Goal: Task Accomplishment & Management: Manage account settings

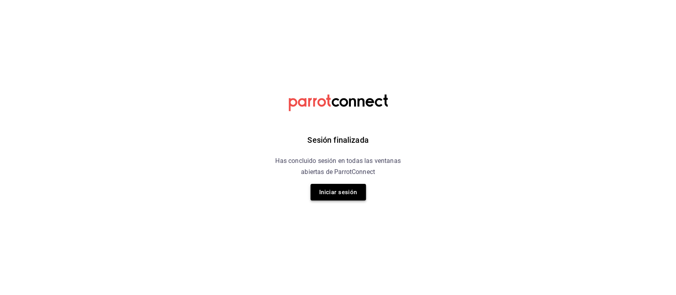
click at [332, 188] on button "Iniciar sesión" at bounding box center [337, 192] width 55 height 17
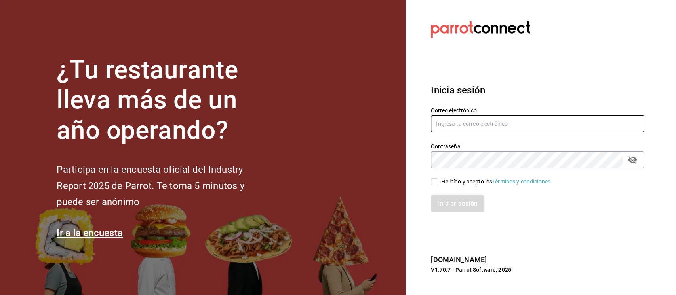
type input "[PERSON_NAME][EMAIL_ADDRESS][DOMAIN_NAME]"
click at [434, 181] on input "He leído y acepto los Términos y condiciones." at bounding box center [434, 182] width 7 height 7
checkbox input "true"
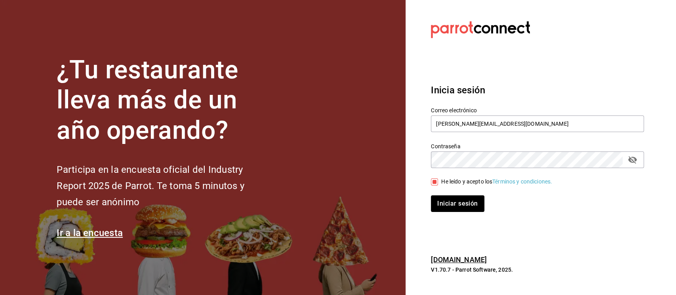
click at [451, 192] on div "Iniciar sesión" at bounding box center [532, 199] width 222 height 26
click at [471, 208] on button "Iniciar sesión" at bounding box center [458, 204] width 54 height 17
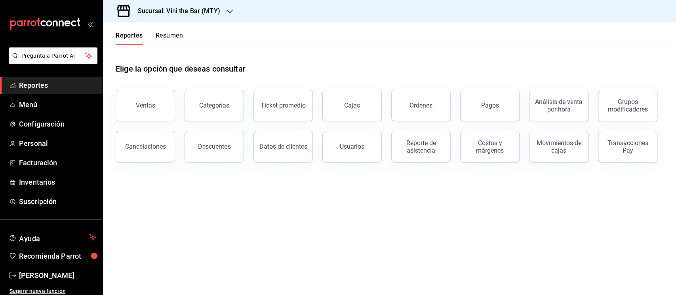
click at [196, 16] on div "Sucursal: Vini the Bar (MTY)" at bounding box center [172, 11] width 127 height 22
click at [180, 51] on div "Ajenjo Bar (Mty)" at bounding box center [162, 52] width 106 height 8
click at [43, 106] on span "Menú" at bounding box center [57, 104] width 77 height 11
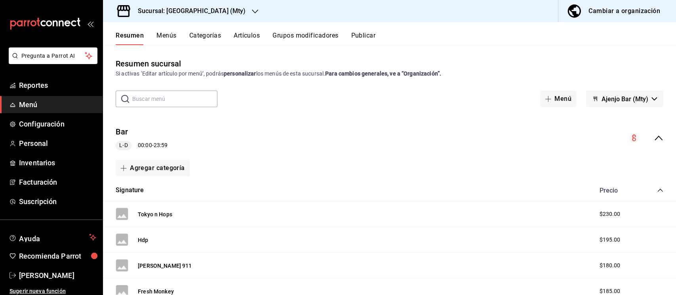
click at [239, 40] on button "Artículos" at bounding box center [247, 38] width 26 height 13
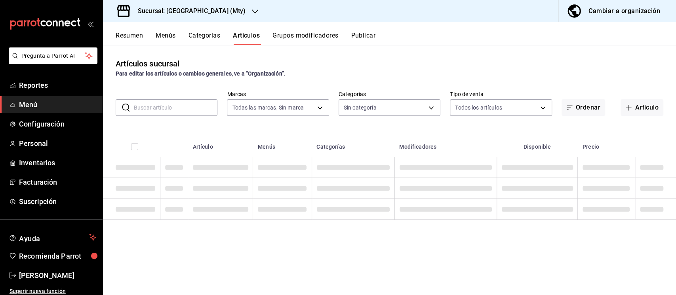
type input "19ee0042-c5b8-4e4d-8e31-db8a8c8b8646"
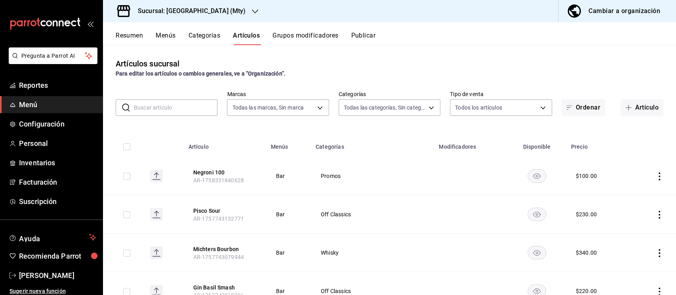
type input "1f2111e3-86ff-4ba4-a8ec-b7449a377bc9,a9cc708c-05fc-48f7-86bb-827e0661e438,99354…"
click at [388, 102] on body "Pregunta a Parrot AI Reportes Menú Configuración Personal Inventarios Facturaci…" at bounding box center [338, 147] width 676 height 295
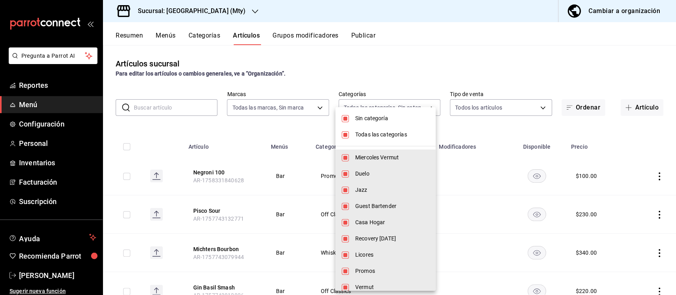
click at [397, 119] on span "Sin categoría" at bounding box center [392, 118] width 74 height 8
checkbox input "false"
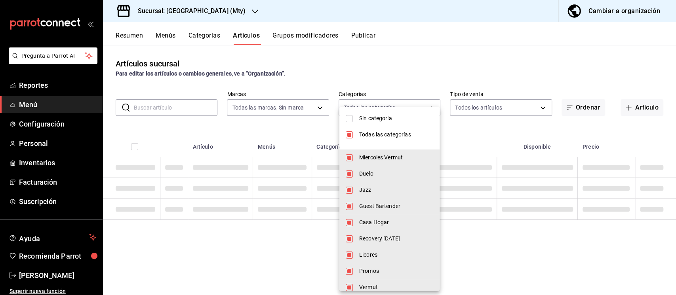
click at [389, 129] on li "Todas las categorías" at bounding box center [389, 135] width 100 height 16
checkbox input "false"
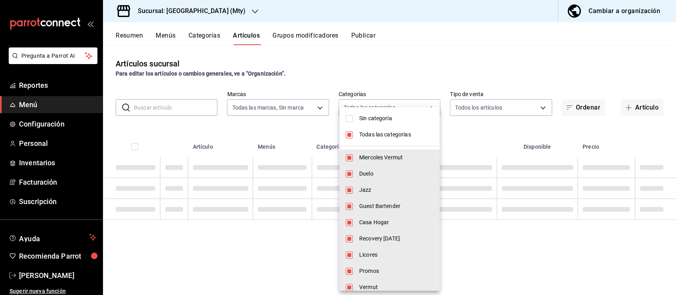
checkbox input "false"
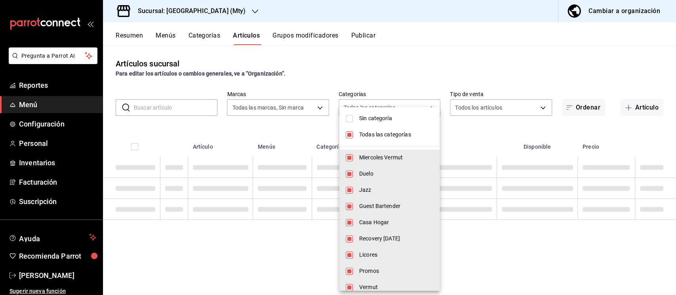
checkbox input "false"
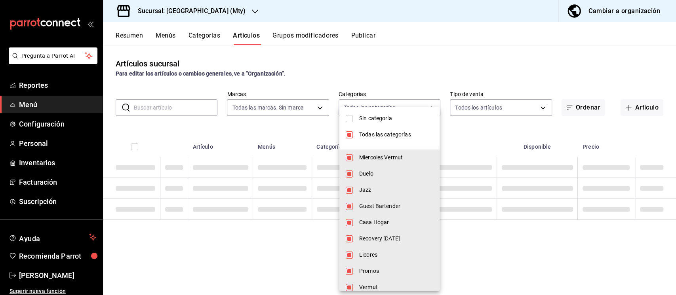
checkbox input "false"
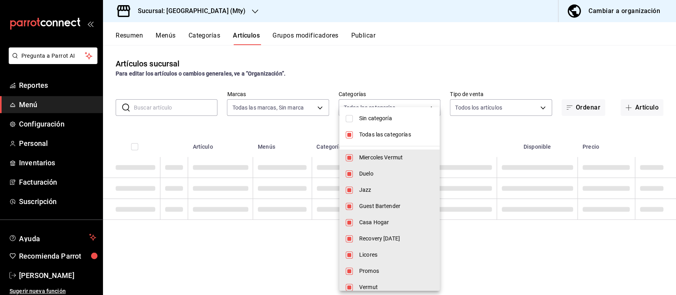
checkbox input "false"
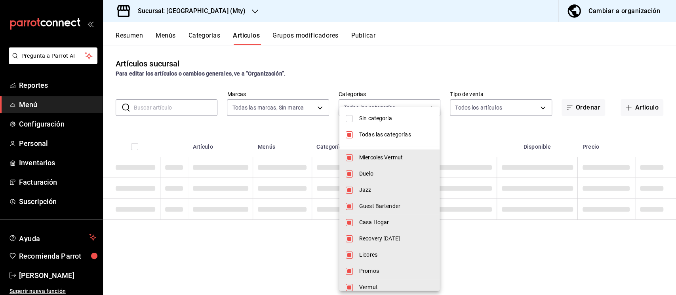
checkbox input "false"
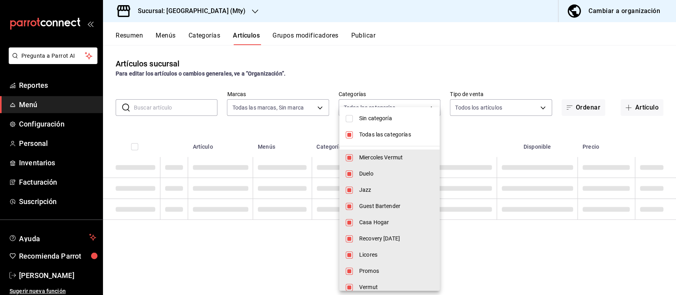
checkbox input "false"
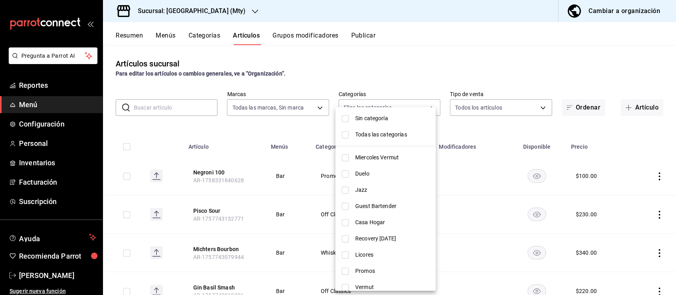
click at [382, 205] on span "Guest Bartender" at bounding box center [392, 206] width 74 height 8
type input "d05ce742-54ac-4932-bf14-3060c71fd824"
checkbox input "true"
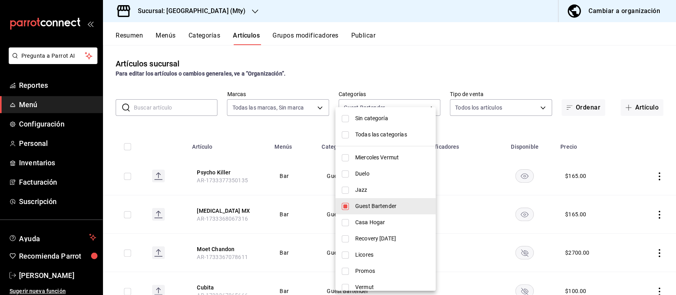
click at [282, 130] on div at bounding box center [338, 147] width 676 height 295
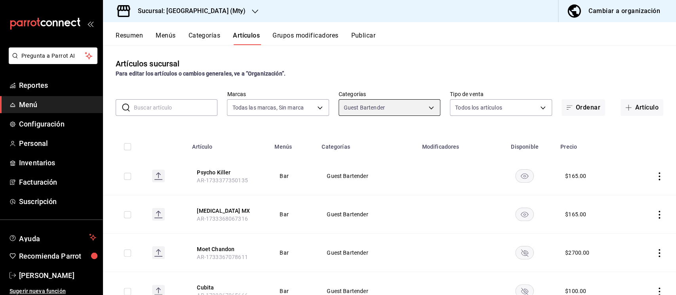
scroll to position [31, 0]
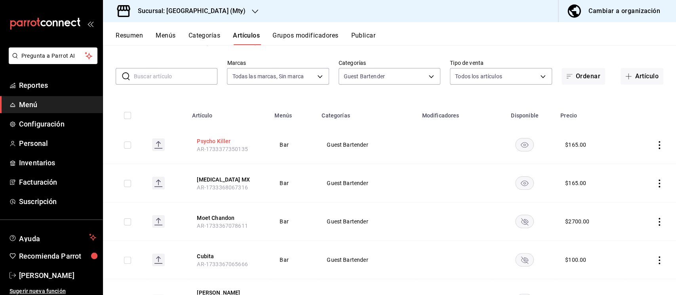
click at [207, 138] on button "Psycho Killer" at bounding box center [228, 141] width 63 height 8
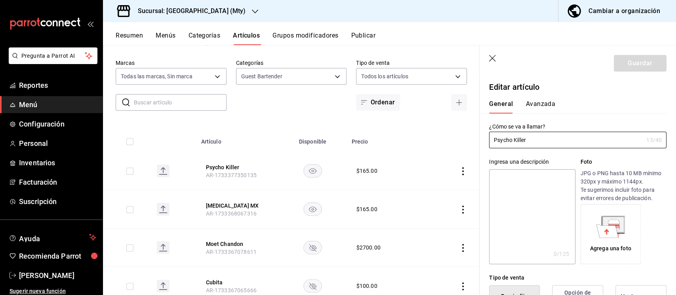
type input "$165.00"
type input "P"
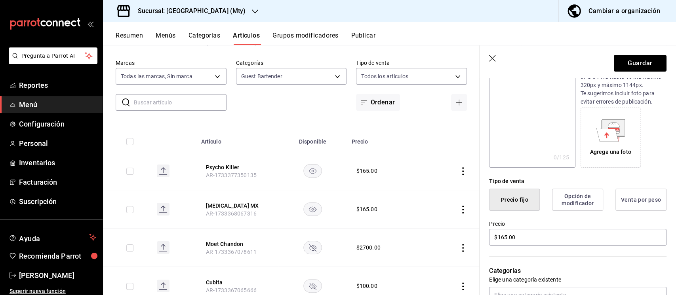
scroll to position [101, 0]
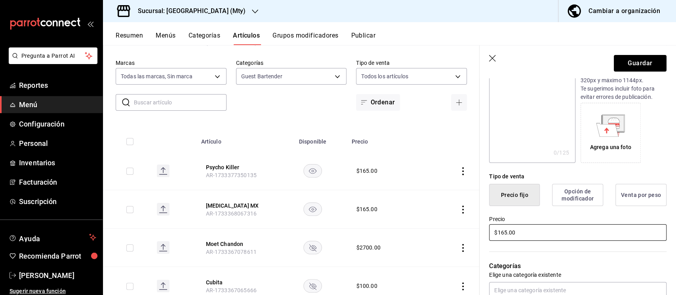
type input "Tokio n Hops"
drag, startPoint x: 528, startPoint y: 233, endPoint x: 499, endPoint y: 233, distance: 29.3
click at [499, 233] on input "$165.00" at bounding box center [577, 232] width 177 height 17
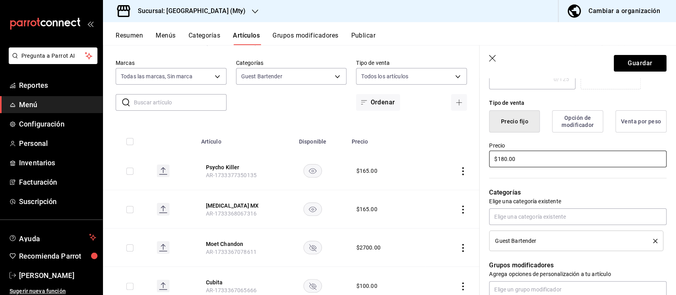
scroll to position [190, 0]
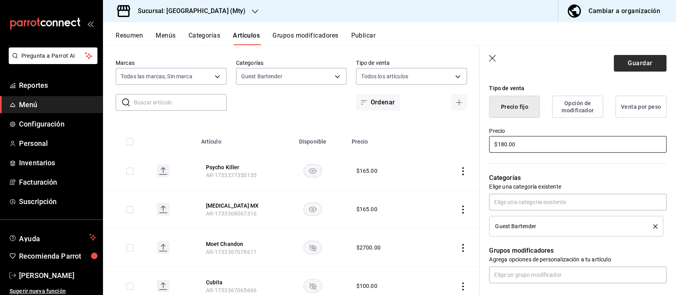
type input "$180.00"
click at [619, 63] on button "Guardar" at bounding box center [640, 63] width 53 height 17
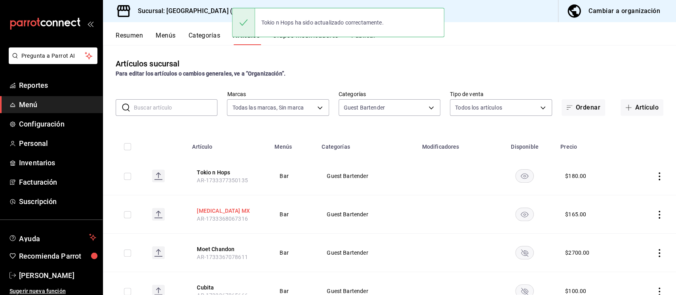
click at [221, 211] on button "[MEDICAL_DATA] MX" at bounding box center [228, 211] width 63 height 8
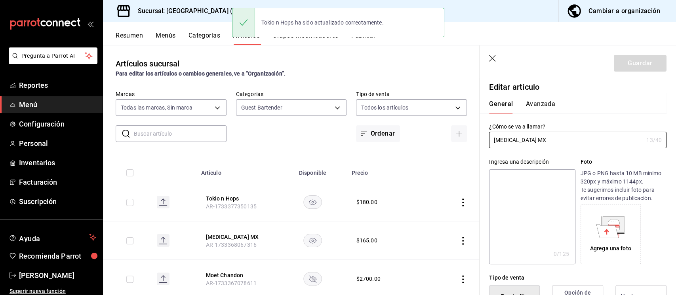
type input "$165.00"
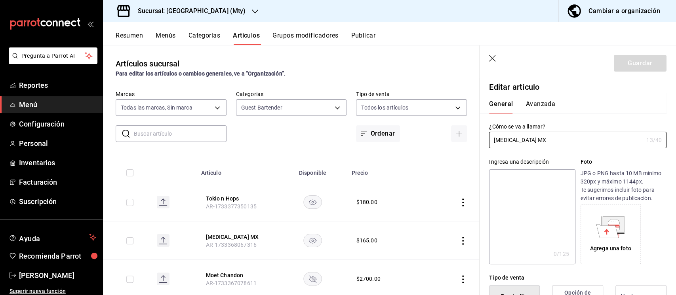
drag, startPoint x: 563, startPoint y: 143, endPoint x: 434, endPoint y: 122, distance: 130.4
click at [434, 122] on main "Artículos sucursal Para editar los artículos o cambios generales, ve a “Organiz…" at bounding box center [389, 170] width 573 height 250
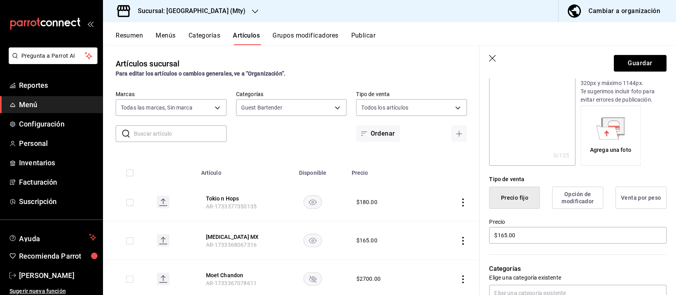
scroll to position [103, 0]
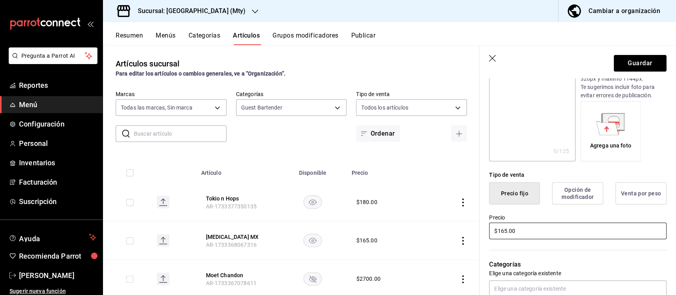
type input "[PERSON_NAME] Roja"
click at [504, 230] on input "$165.00" at bounding box center [577, 231] width 177 height 17
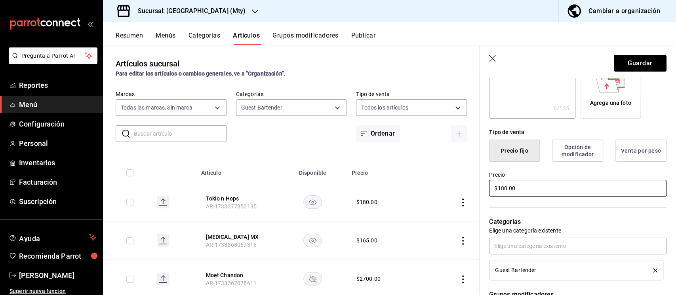
scroll to position [147, 0]
type input "$180.00"
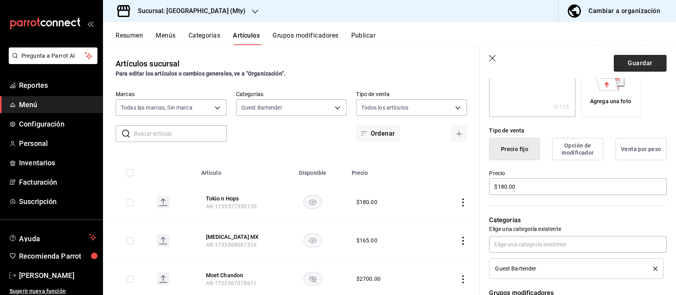
click at [624, 68] on button "Guardar" at bounding box center [640, 63] width 53 height 17
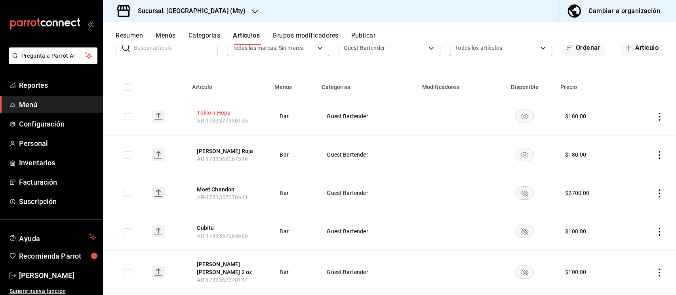
scroll to position [61, 0]
click at [216, 184] on button "Moet Chandon" at bounding box center [228, 188] width 63 height 8
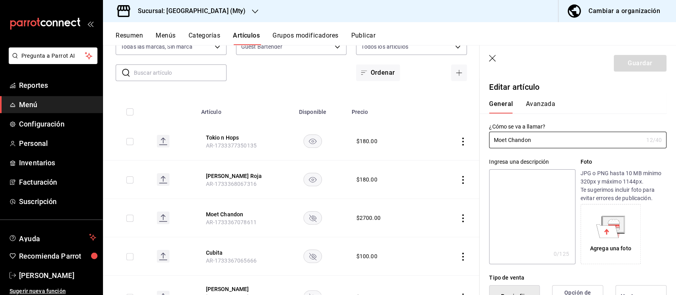
drag, startPoint x: 567, startPoint y: 143, endPoint x: 393, endPoint y: 116, distance: 176.3
click at [393, 116] on main "Artículos sucursal Para editar los artículos o cambios generales, ve a “Organiz…" at bounding box center [389, 170] width 573 height 250
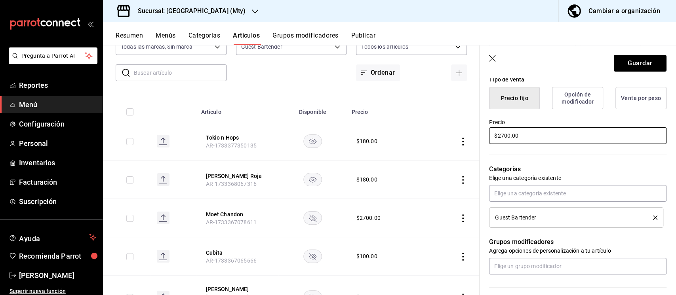
scroll to position [203, 0]
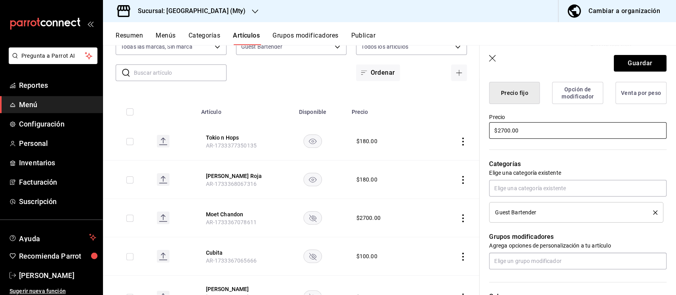
type input "Toki Highball"
click at [505, 128] on input "$2700.00" at bounding box center [577, 130] width 177 height 17
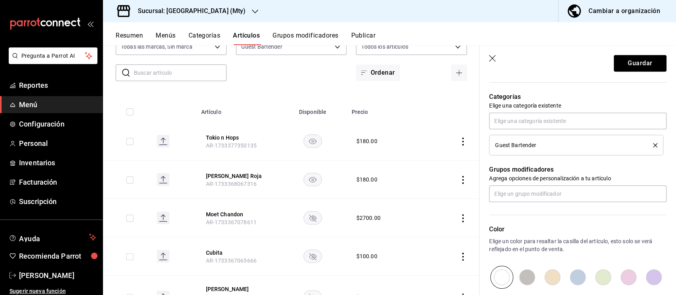
scroll to position [275, 0]
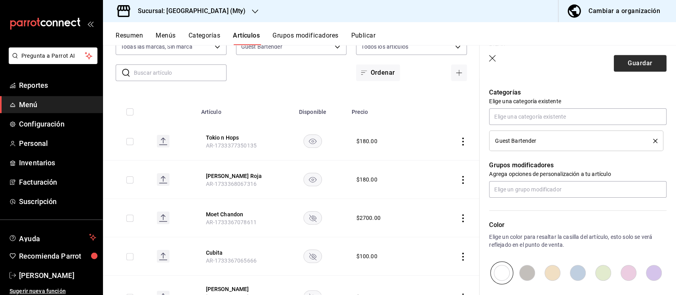
type input "$180.00"
click at [638, 65] on button "Guardar" at bounding box center [640, 63] width 53 height 17
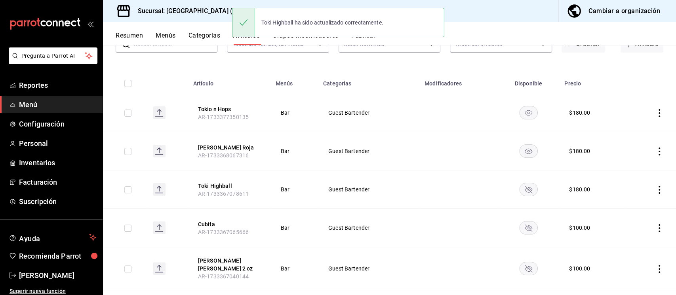
scroll to position [64, 0]
click at [207, 221] on button "Cubita" at bounding box center [229, 224] width 63 height 8
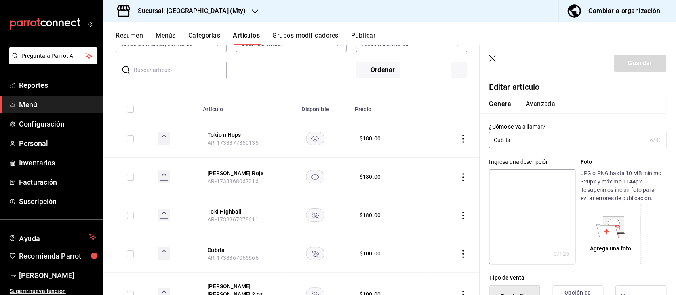
type input "$100.00"
drag, startPoint x: 536, startPoint y: 139, endPoint x: 431, endPoint y: 132, distance: 104.8
click at [431, 132] on main "Artículos sucursal Para editar los artículos o cambios generales, ve a “Organiz…" at bounding box center [389, 170] width 573 height 250
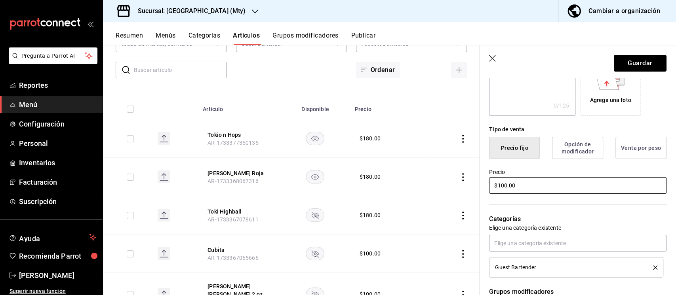
scroll to position [149, 0]
type input "Remedio"
click at [507, 188] on input "$100.00" at bounding box center [577, 185] width 177 height 17
click at [502, 184] on input "$100.00" at bounding box center [577, 185] width 177 height 17
type input "$180.00"
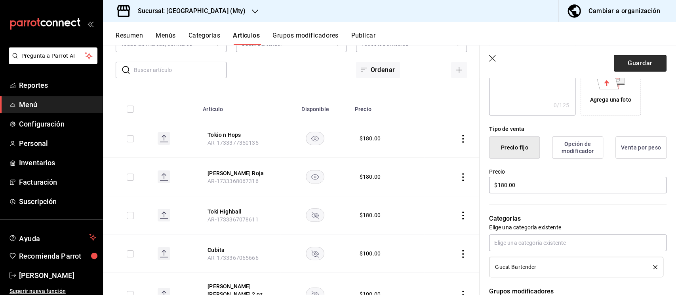
click at [635, 55] on button "Guardar" at bounding box center [640, 63] width 53 height 17
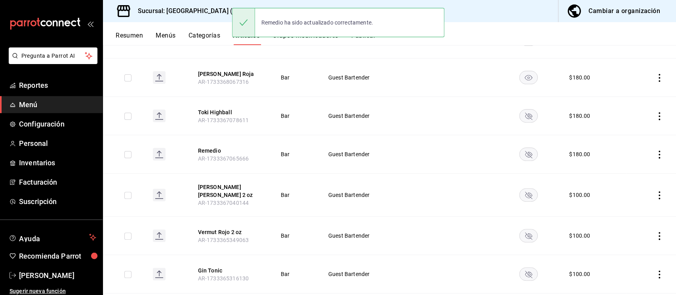
scroll to position [138, 0]
click at [523, 146] on icon "availability-product" at bounding box center [528, 152] width 19 height 13
click at [525, 114] on icon "availability-product" at bounding box center [528, 115] width 7 height 7
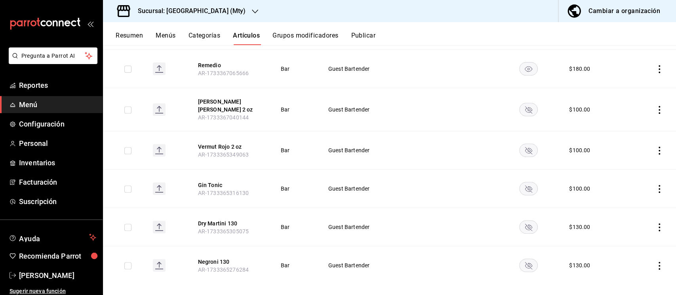
scroll to position [226, 0]
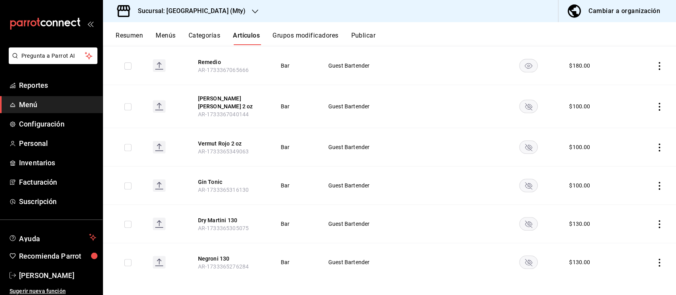
click at [655, 259] on icon "actions" at bounding box center [659, 263] width 8 height 8
click at [619, 272] on span "Eliminar" at bounding box center [627, 274] width 20 height 6
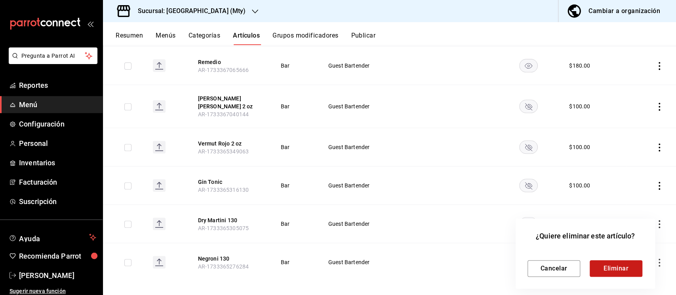
click at [621, 264] on button "Eliminar" at bounding box center [615, 268] width 53 height 17
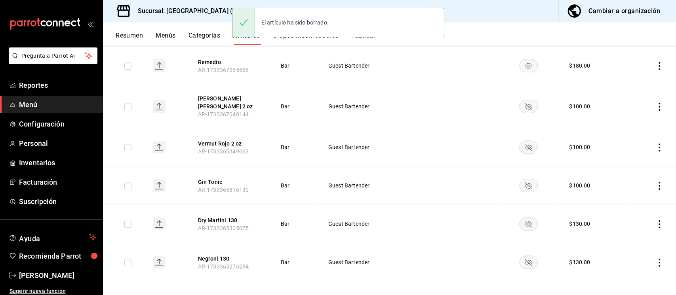
scroll to position [187, 0]
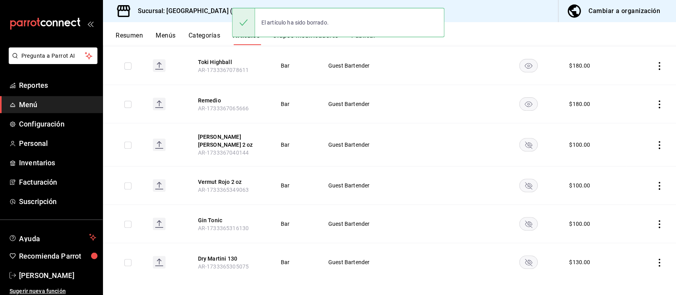
click at [655, 259] on icon "actions" at bounding box center [659, 263] width 8 height 8
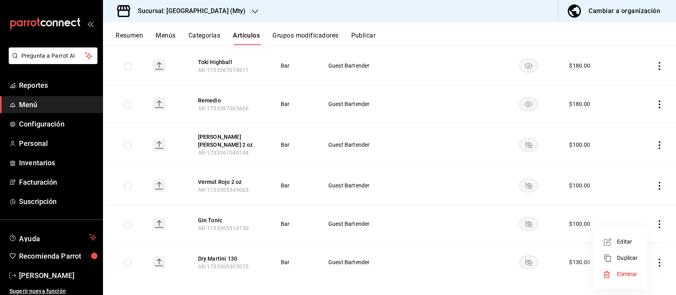
click at [622, 273] on span "Eliminar" at bounding box center [627, 274] width 20 height 6
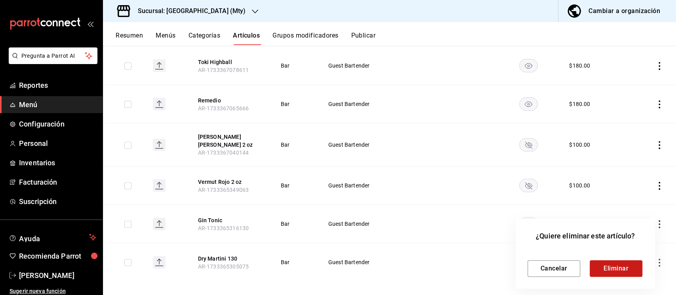
click at [605, 263] on button "Eliminar" at bounding box center [615, 268] width 53 height 17
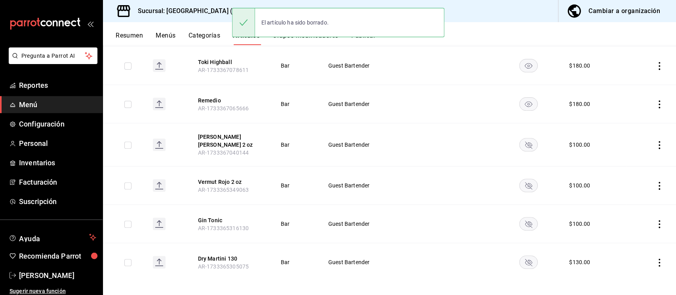
scroll to position [149, 0]
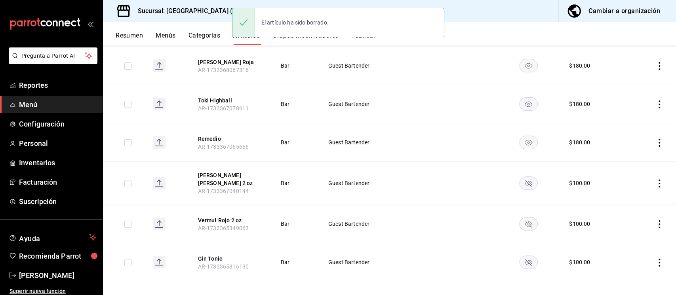
click at [655, 259] on icon "actions" at bounding box center [659, 263] width 8 height 8
click at [617, 277] on span "Eliminar" at bounding box center [627, 274] width 21 height 8
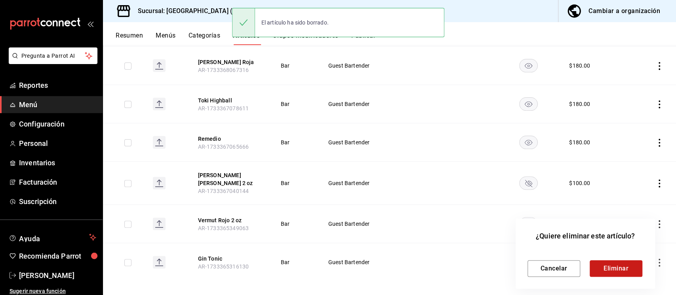
click at [606, 260] on button "Eliminar" at bounding box center [615, 268] width 53 height 17
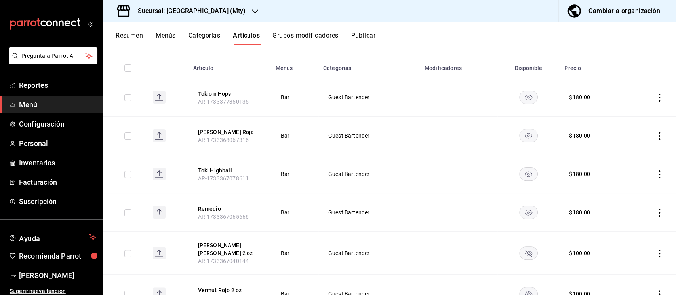
scroll to position [79, 0]
